Goal: Information Seeking & Learning: Learn about a topic

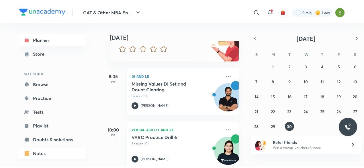
scroll to position [63, 0]
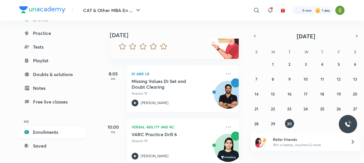
click at [45, 137] on link "Enrollments" at bounding box center [52, 132] width 67 height 11
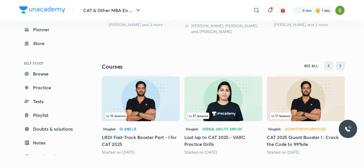
scroll to position [220, 0]
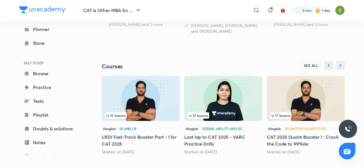
click at [313, 63] on span "SEE ALL" at bounding box center [311, 65] width 14 height 4
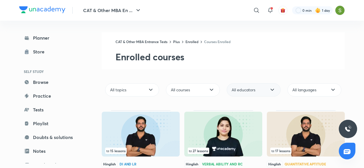
click at [266, 89] on div "All educators" at bounding box center [254, 89] width 54 height 13
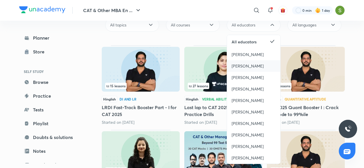
click at [244, 134] on span "[PERSON_NAME]" at bounding box center [248, 135] width 32 height 6
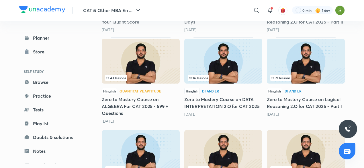
scroll to position [250, 0]
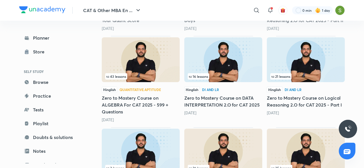
click at [151, 54] on img at bounding box center [141, 59] width 78 height 45
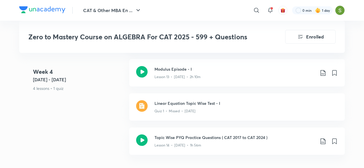
scroll to position [847, 0]
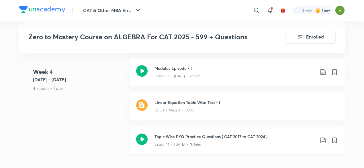
click at [142, 138] on icon at bounding box center [141, 138] width 11 height 11
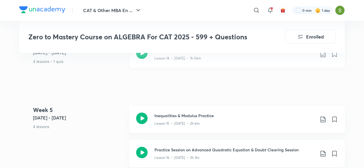
scroll to position [934, 0]
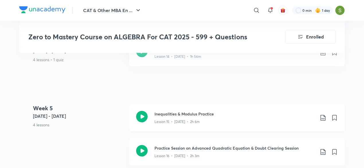
click at [140, 116] on icon at bounding box center [141, 116] width 11 height 11
